Goal: Transaction & Acquisition: Obtain resource

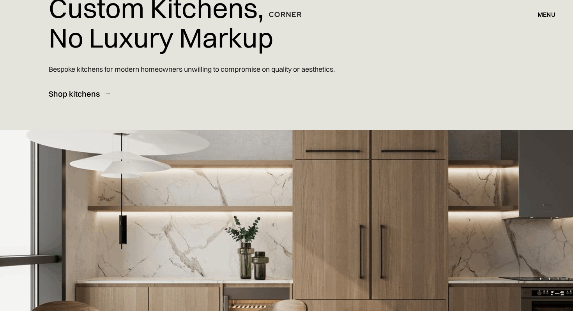
scroll to position [65, 0]
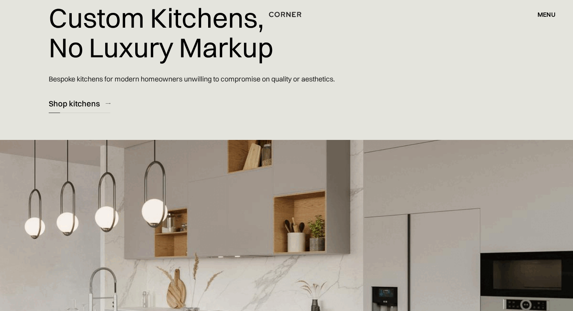
click at [81, 107] on div "Shop kitchens" at bounding box center [74, 103] width 51 height 11
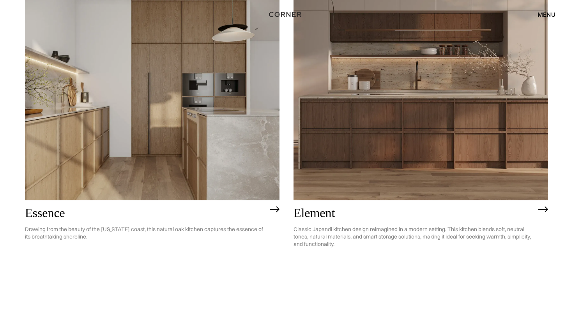
scroll to position [741, 0]
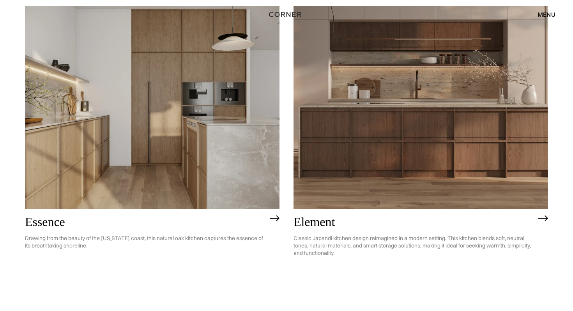
click at [361, 125] on img at bounding box center [421, 108] width 255 height 204
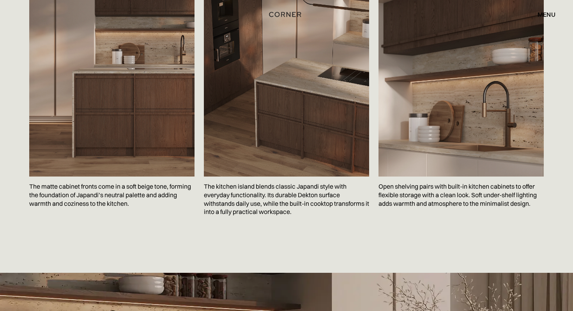
scroll to position [1350, 0]
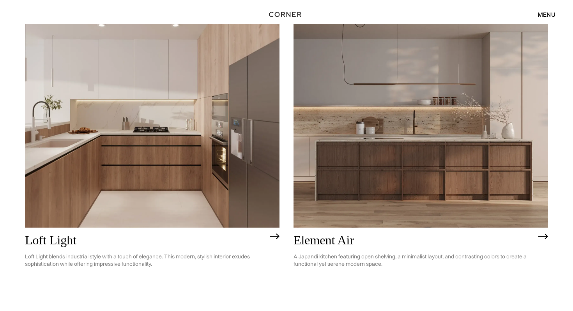
scroll to position [98, 0]
click at [199, 172] on img at bounding box center [152, 126] width 255 height 204
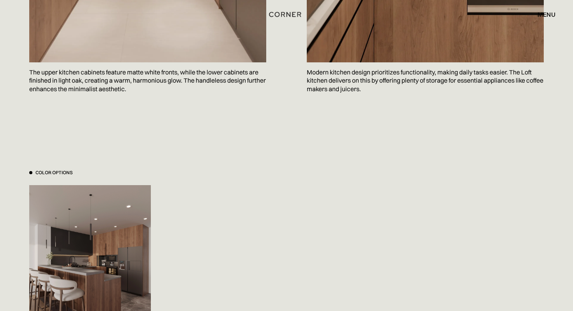
scroll to position [700, 0]
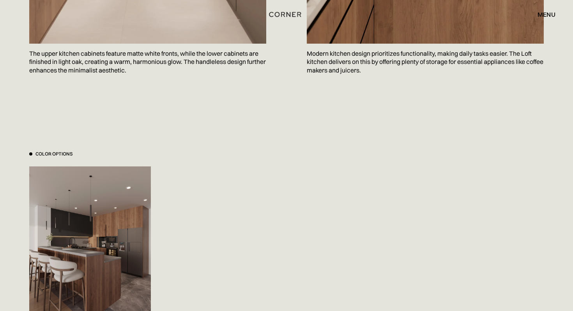
click at [70, 265] on img at bounding box center [90, 248] width 122 height 162
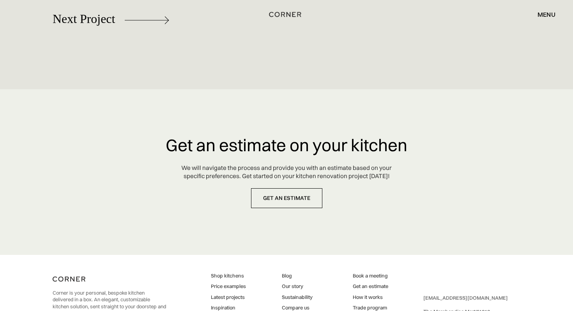
scroll to position [4499, 0]
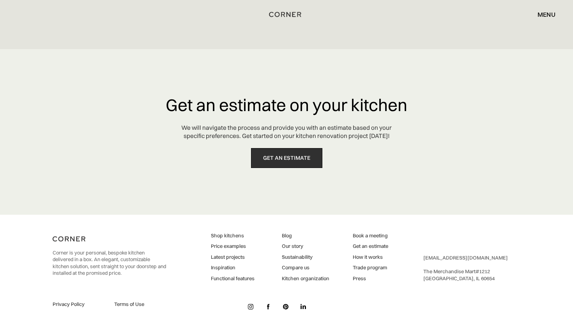
click at [268, 163] on link "get an estimate" at bounding box center [286, 158] width 71 height 20
